Goal: Transaction & Acquisition: Purchase product/service

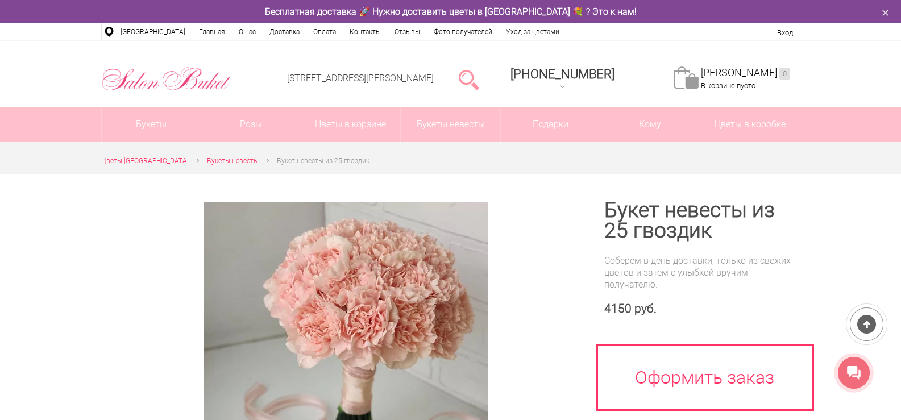
scroll to position [93, 0]
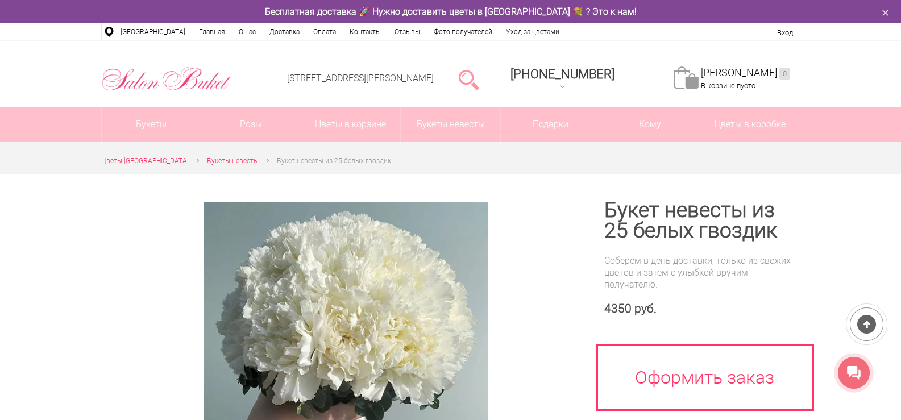
click at [0, 0] on link "Сиреневые" at bounding box center [0, 0] width 0 height 0
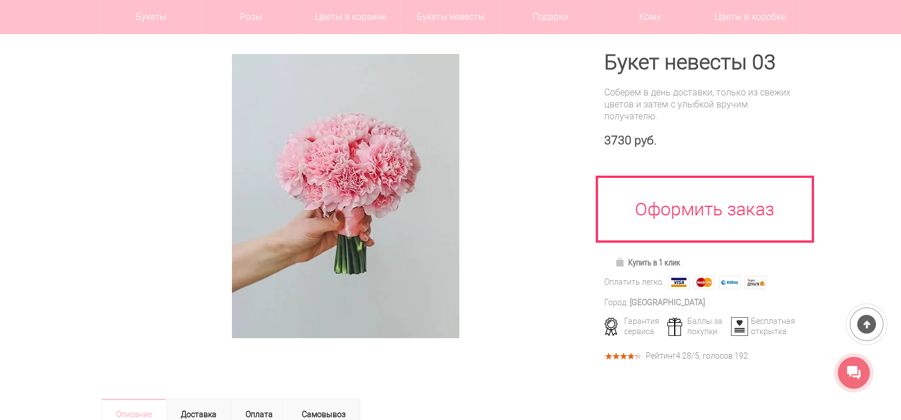
click at [865, 98] on div at bounding box center [450, 298] width 901 height 544
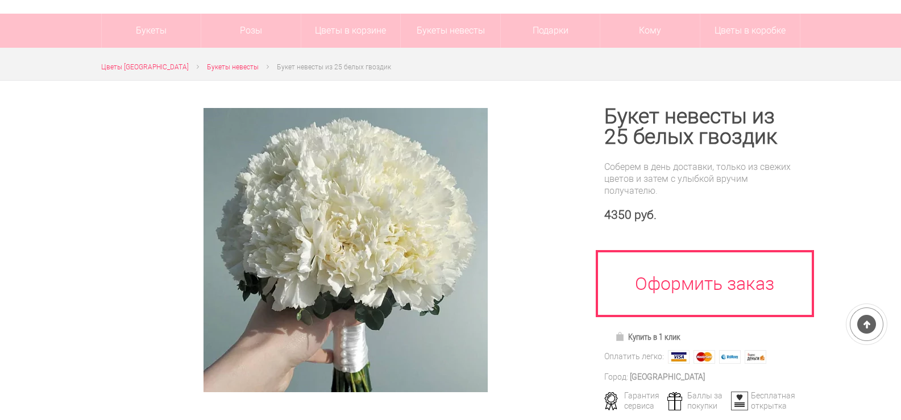
scroll to position [94, 0]
